Goal: Information Seeking & Learning: Understand process/instructions

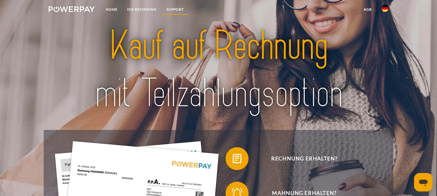
click at [174, 11] on link "SUPPORT" at bounding box center [174, 9] width 27 height 10
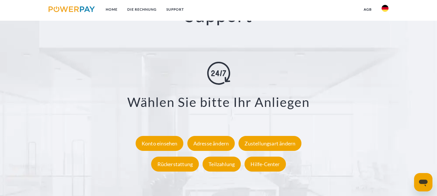
scroll to position [1045, 0]
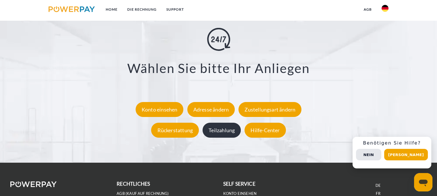
click at [224, 129] on div "Teilzahlung" at bounding box center [221, 129] width 38 height 15
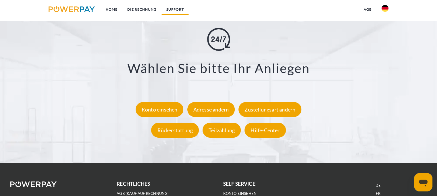
click at [173, 7] on link "SUPPORT" at bounding box center [174, 9] width 27 height 10
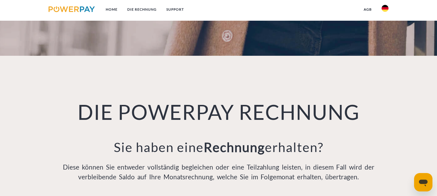
scroll to position [543, 0]
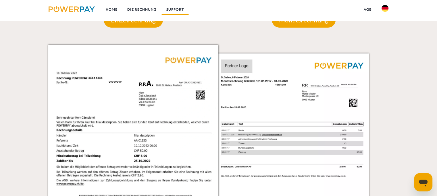
click at [172, 11] on link "SUPPORT" at bounding box center [174, 9] width 27 height 10
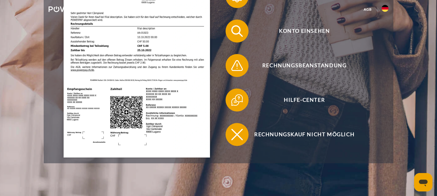
scroll to position [0, 0]
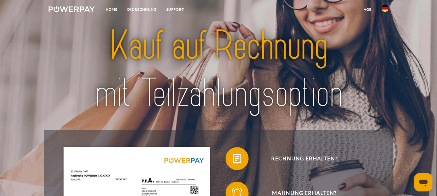
click at [384, 8] on img at bounding box center [384, 8] width 7 height 7
click at [109, 10] on link "Home" at bounding box center [112, 9] width 22 height 10
click at [144, 9] on link "DIE RECHNUNG" at bounding box center [141, 9] width 39 height 10
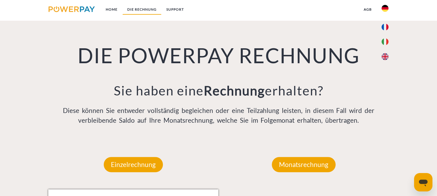
scroll to position [399, 0]
click at [145, 11] on link "DIE RECHNUNG" at bounding box center [141, 9] width 39 height 10
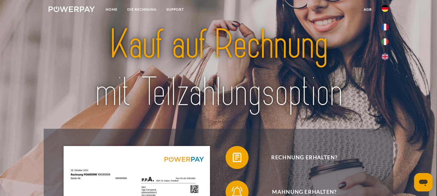
scroll to position [0, 0]
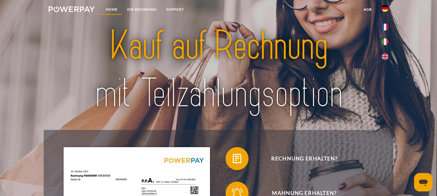
click at [112, 9] on link "Home" at bounding box center [112, 9] width 22 height 10
click at [173, 10] on link "SUPPORT" at bounding box center [174, 9] width 27 height 10
click at [133, 9] on link "DIE RECHNUNG" at bounding box center [141, 9] width 39 height 10
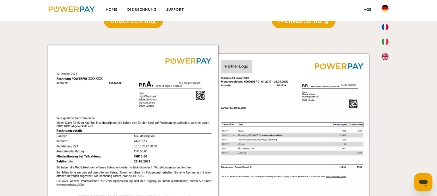
scroll to position [485, 0]
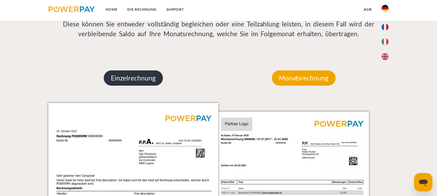
click at [127, 80] on p "Einzelrechnung" at bounding box center [133, 78] width 59 height 16
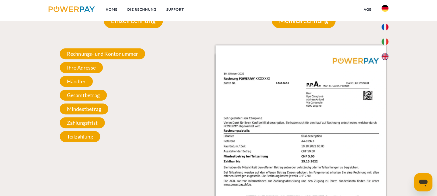
scroll to position [342, 0]
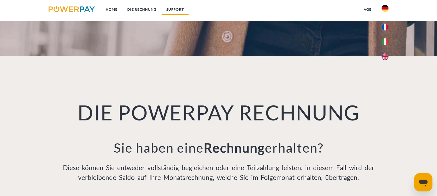
click at [180, 10] on link "SUPPORT" at bounding box center [174, 9] width 27 height 10
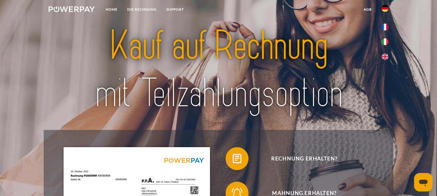
click at [368, 9] on link "agb" at bounding box center [368, 9] width 18 height 10
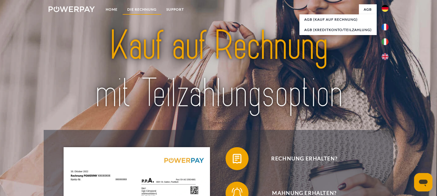
click at [141, 9] on link "DIE RECHNUNG" at bounding box center [141, 9] width 39 height 10
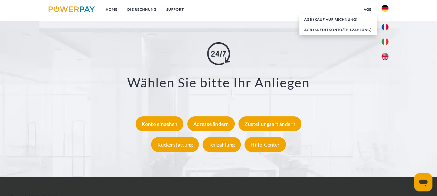
scroll to position [1117, 0]
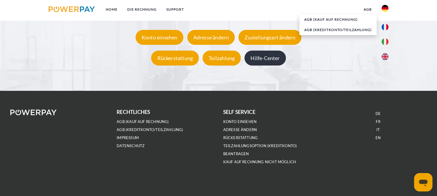
click at [264, 65] on div "Hilfe-Center" at bounding box center [264, 58] width 41 height 15
